Goal: Information Seeking & Learning: Learn about a topic

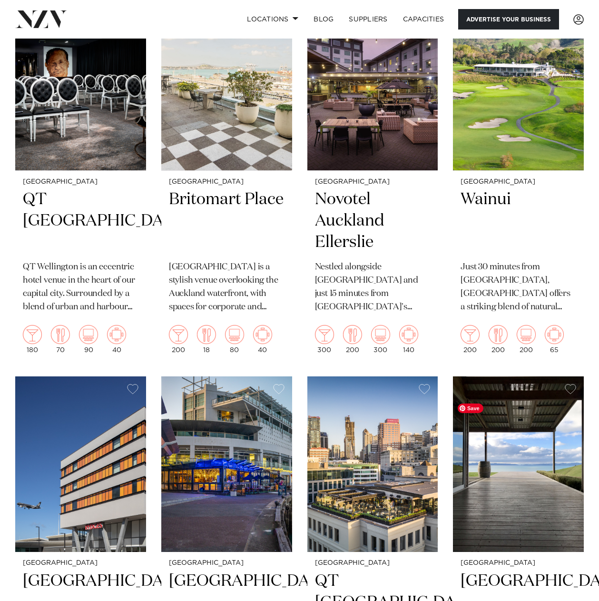
scroll to position [2520, 0]
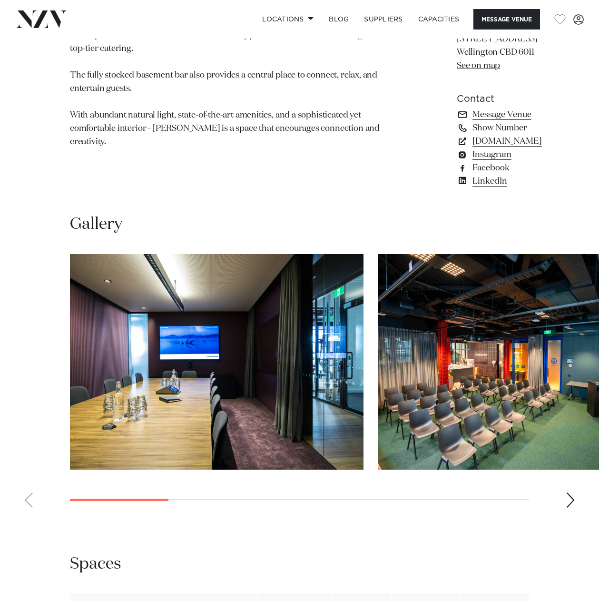
scroll to position [666, 0]
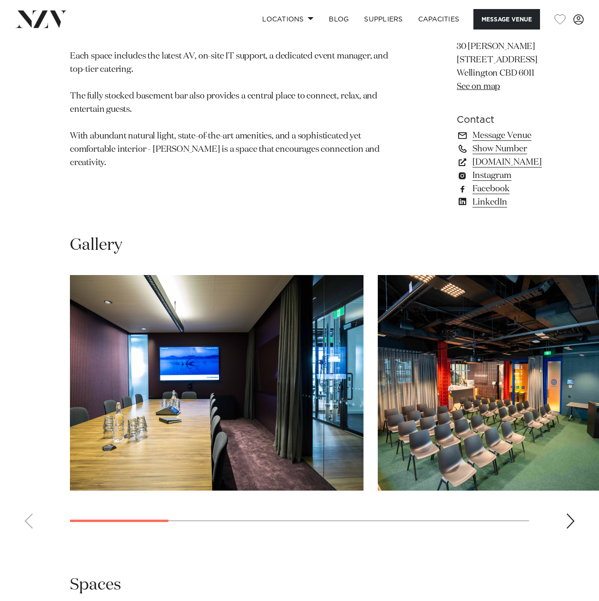
click at [573, 528] on div "Next slide" at bounding box center [570, 520] width 10 height 15
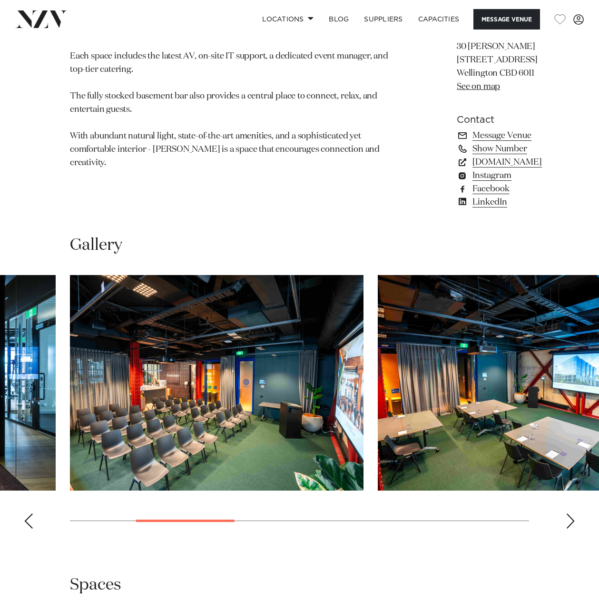
click at [573, 528] on div "Next slide" at bounding box center [570, 520] width 10 height 15
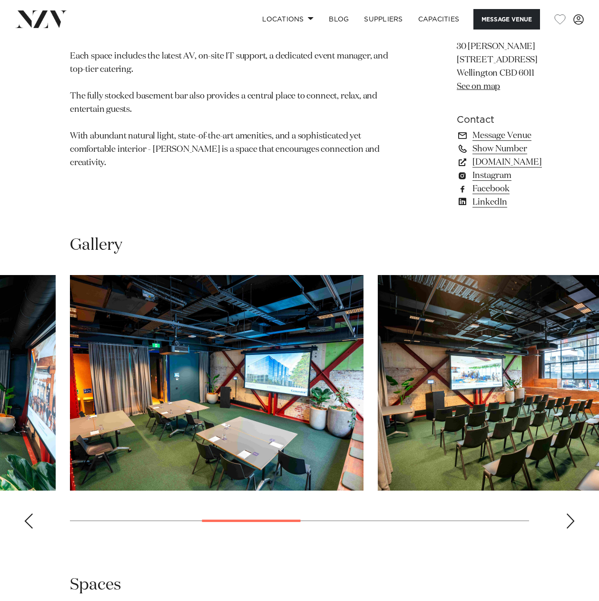
click at [573, 528] on div "Next slide" at bounding box center [570, 520] width 10 height 15
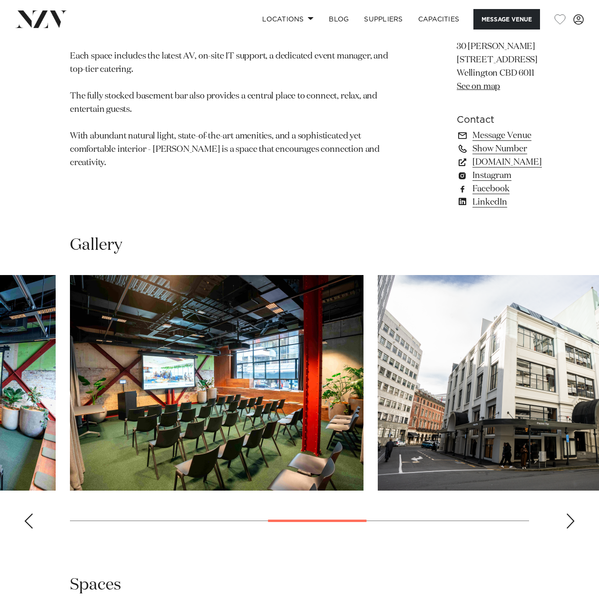
click at [573, 528] on div "Next slide" at bounding box center [570, 520] width 10 height 15
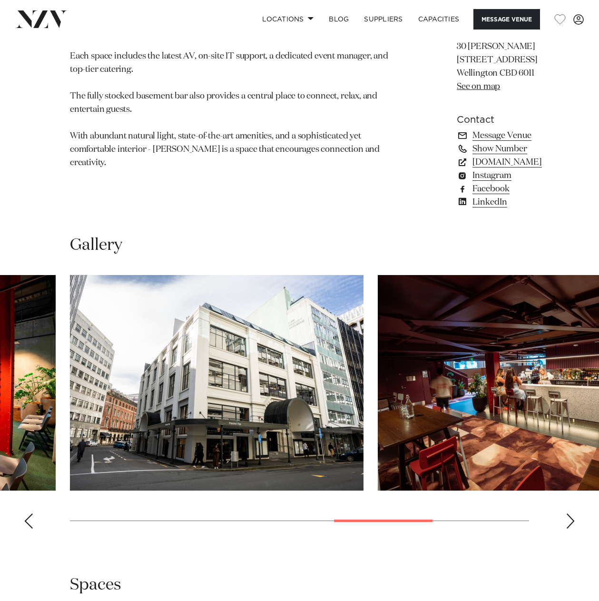
click at [573, 528] on div "Next slide" at bounding box center [570, 520] width 10 height 15
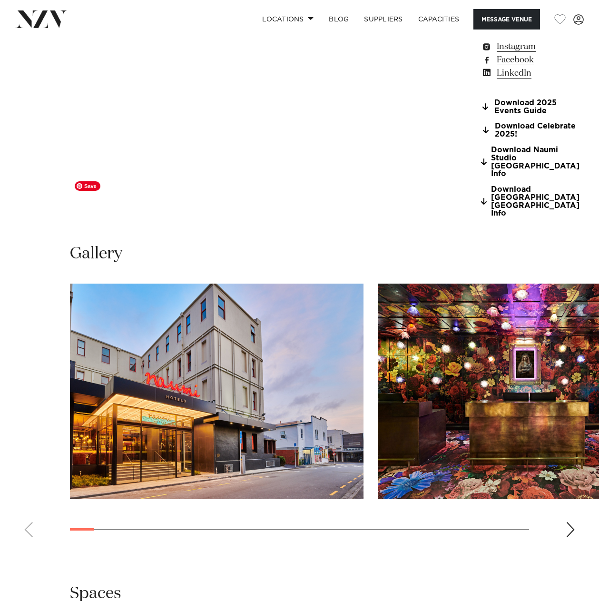
scroll to position [904, 0]
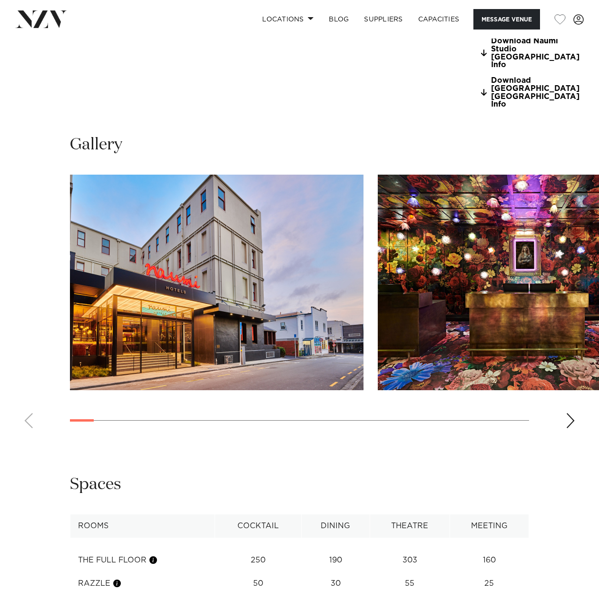
click at [574, 413] on div "Next slide" at bounding box center [570, 420] width 10 height 15
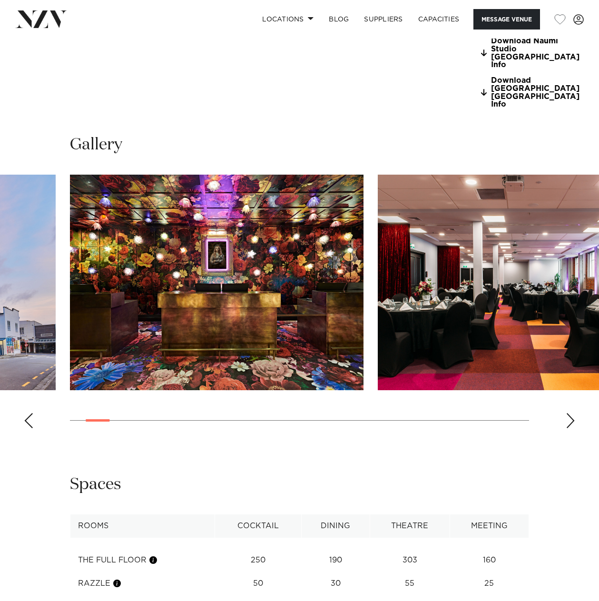
click at [574, 413] on div "Next slide" at bounding box center [570, 420] width 10 height 15
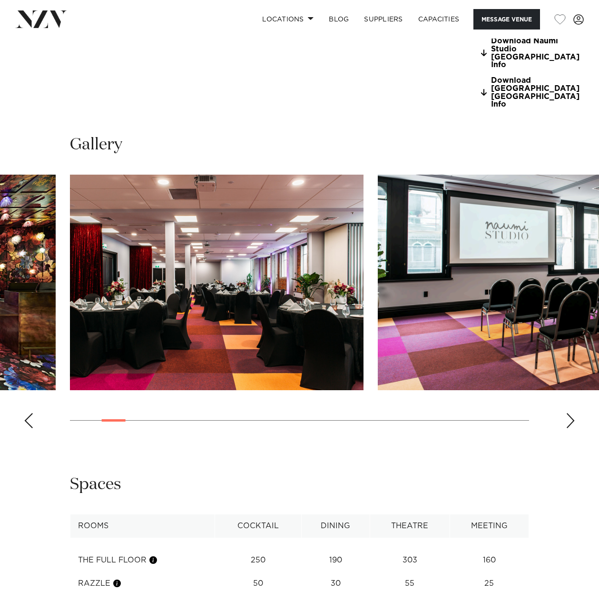
click at [574, 413] on div "Next slide" at bounding box center [570, 420] width 10 height 15
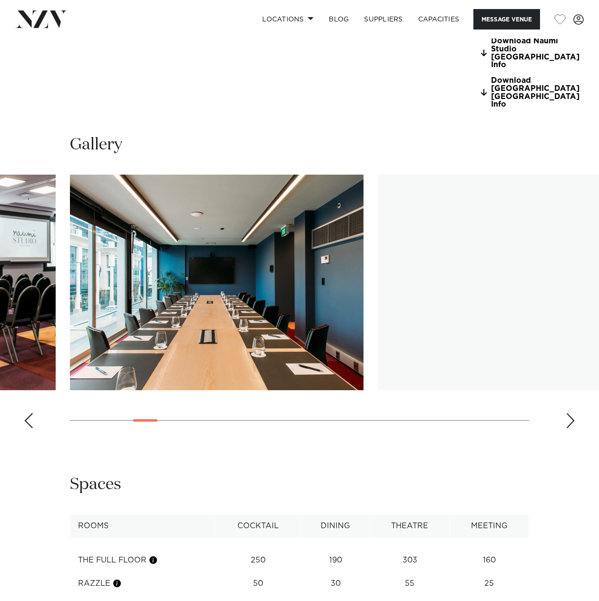
click at [574, 413] on div "Next slide" at bounding box center [570, 420] width 10 height 15
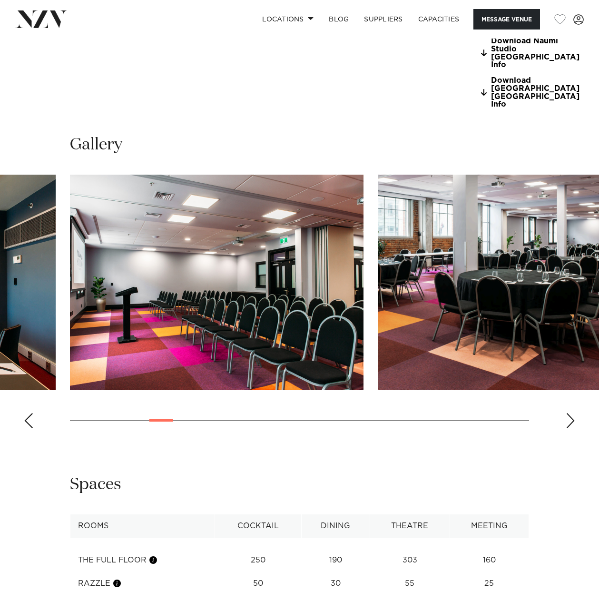
click at [576, 309] on swiper-container at bounding box center [299, 305] width 599 height 261
